Goal: Information Seeking & Learning: Learn about a topic

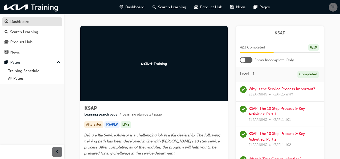
click at [25, 22] on div "Dashboard" at bounding box center [19, 22] width 19 height 6
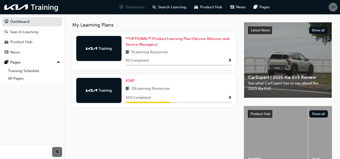
scroll to position [101, 0]
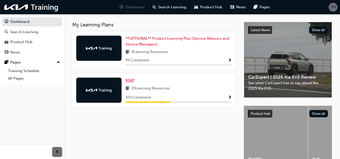
click at [127, 78] on span "KSAP" at bounding box center [130, 80] width 9 height 5
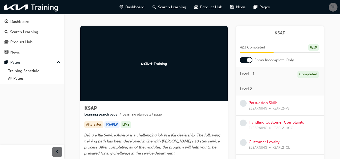
click at [248, 62] on div at bounding box center [249, 60] width 5 height 5
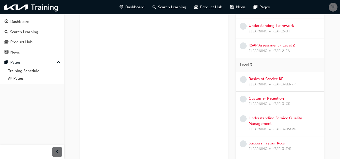
scroll to position [327, 0]
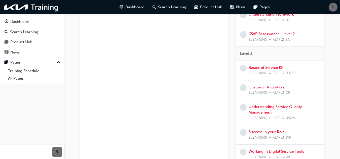
click at [258, 68] on link "Basics of Service KPI" at bounding box center [267, 67] width 36 height 5
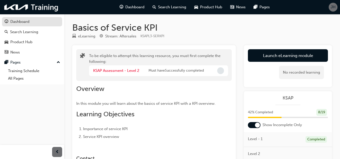
click at [34, 21] on div "Dashboard" at bounding box center [32, 22] width 55 height 6
